Goal: Task Accomplishment & Management: Use online tool/utility

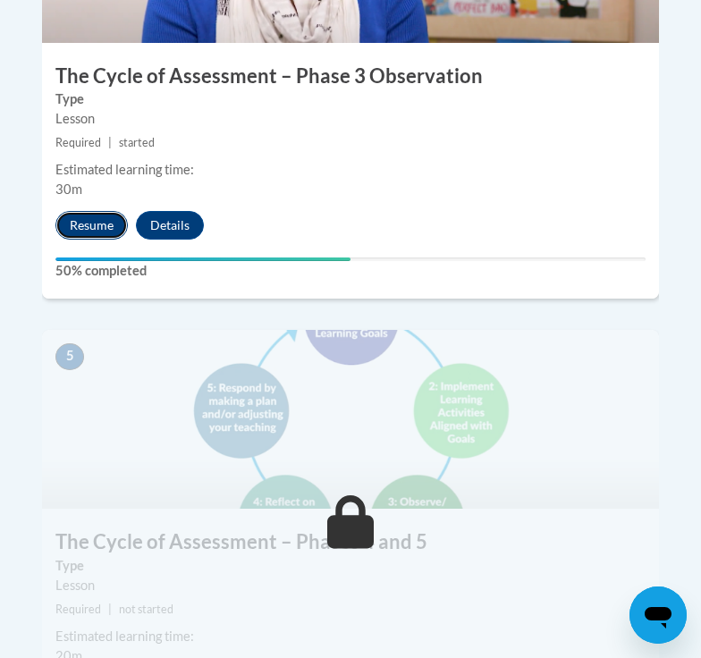
click at [99, 211] on button "Resume" at bounding box center [91, 225] width 72 height 29
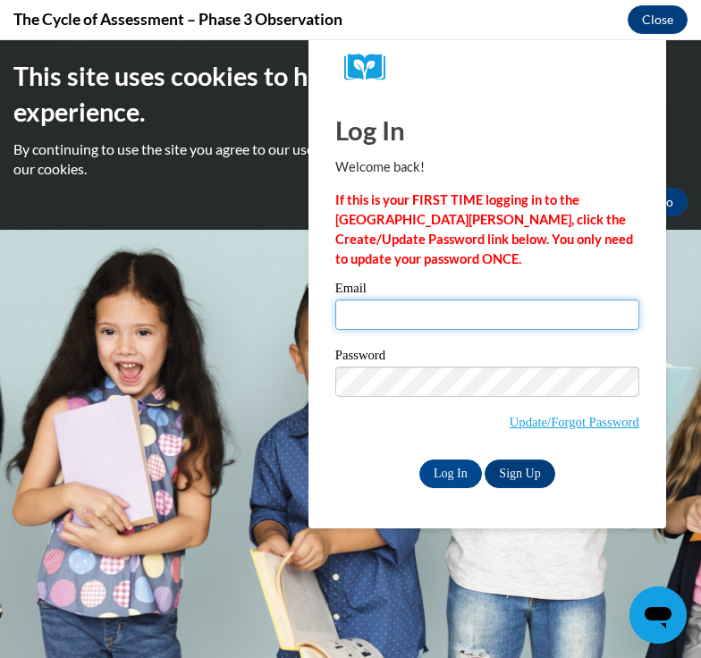
click at [378, 312] on input "Email" at bounding box center [487, 315] width 304 height 30
type input "[EMAIL_ADDRESS][DOMAIN_NAME]"
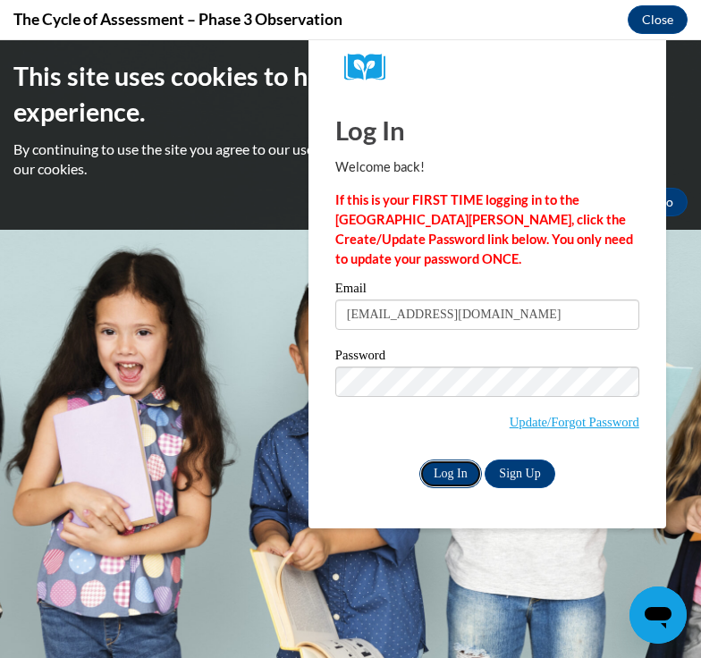
click at [440, 473] on input "Log In" at bounding box center [451, 474] width 63 height 29
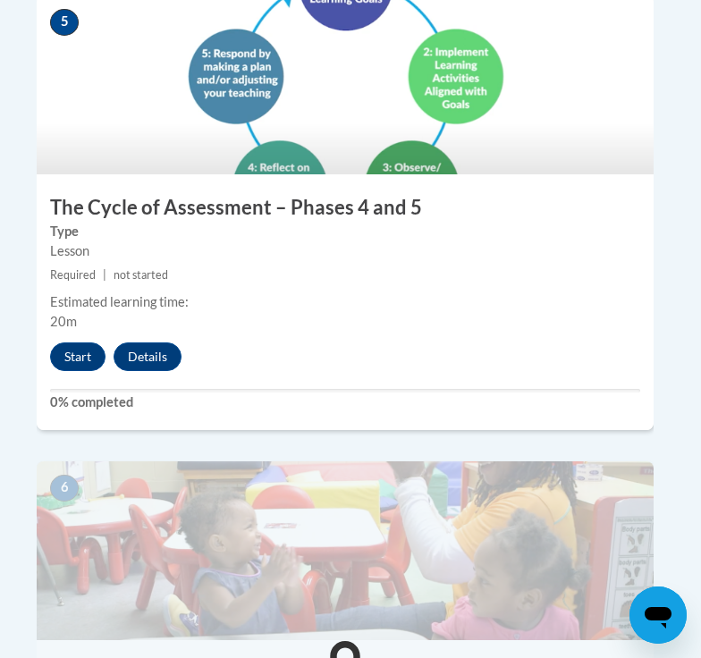
scroll to position [2619, 5]
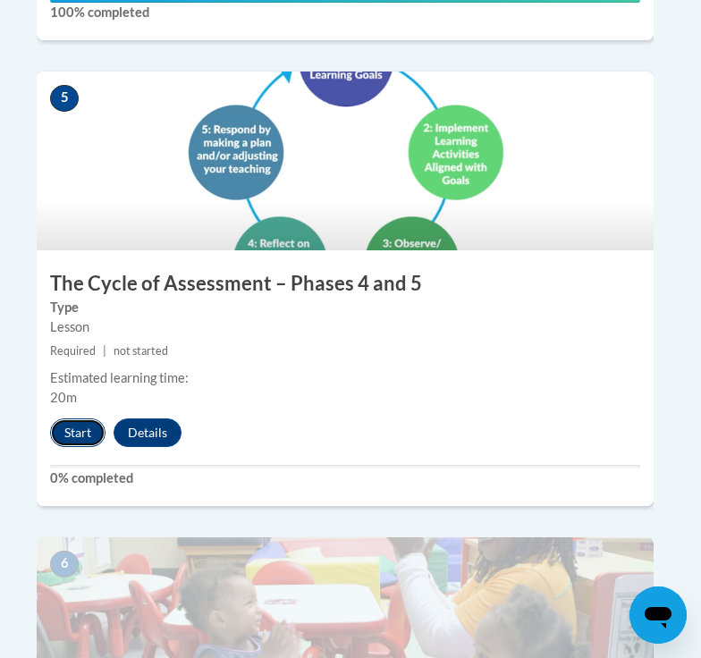
click at [84, 419] on button "Start" at bounding box center [77, 433] width 55 height 29
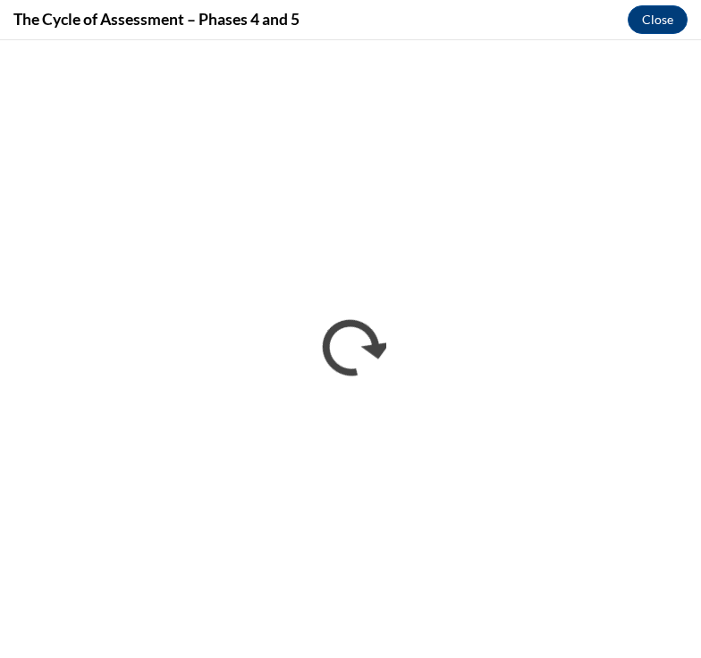
scroll to position [0, 0]
